Goal: Navigation & Orientation: Find specific page/section

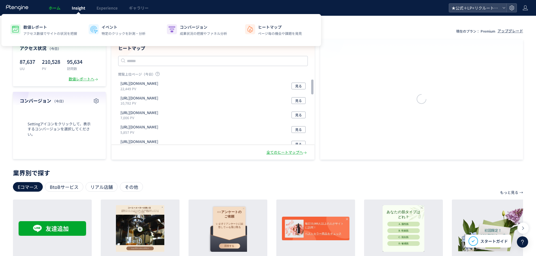
click at [79, 10] on span "Insight" at bounding box center [78, 8] width 13 height 6
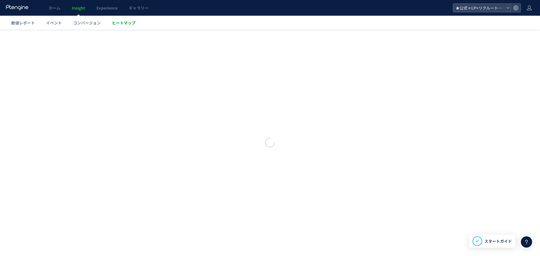
click at [119, 24] on span "ヒートマップ" at bounding box center [124, 23] width 24 height 6
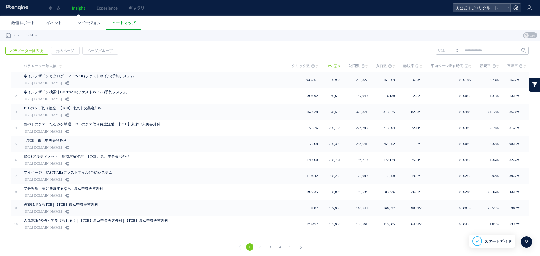
click at [514, 7] on icon at bounding box center [516, 8] width 6 height 6
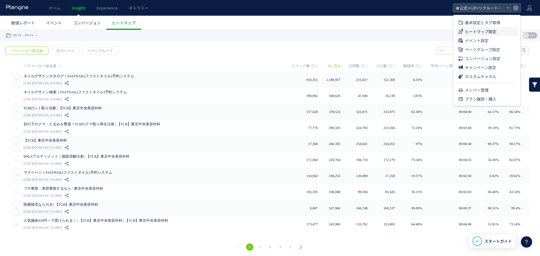
click at [469, 31] on span "ヒートマップ設定" at bounding box center [480, 31] width 31 height 9
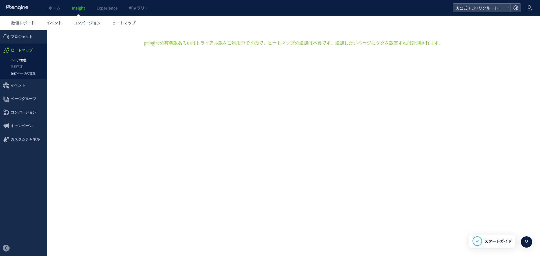
click at [34, 73] on link "保存ページの管理" at bounding box center [23, 73] width 47 height 6
